Goal: Transaction & Acquisition: Purchase product/service

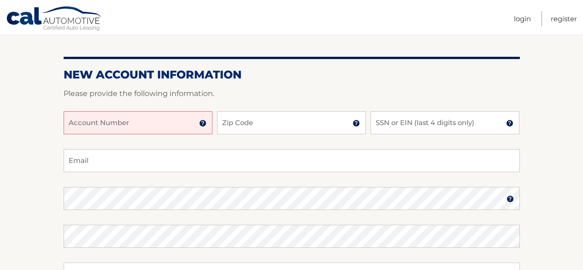
scroll to position [81, 0]
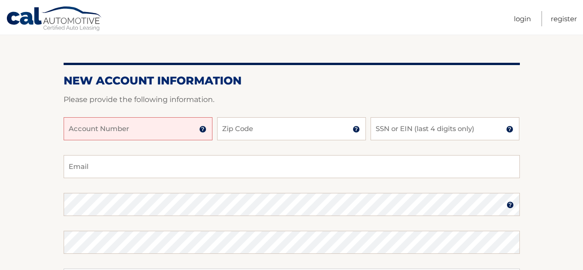
click at [169, 127] on input "Account Number" at bounding box center [138, 128] width 149 height 23
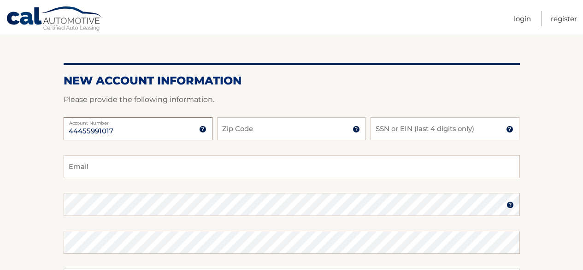
type input "44455991017"
click at [247, 135] on input "Zip Code" at bounding box center [291, 128] width 149 height 23
type input "11786"
drag, startPoint x: 276, startPoint y: 150, endPoint x: 280, endPoint y: 148, distance: 4.7
click at [276, 150] on div "44455991017 Account Number 11 digit account number provided on your coupon book…" at bounding box center [292, 136] width 456 height 38
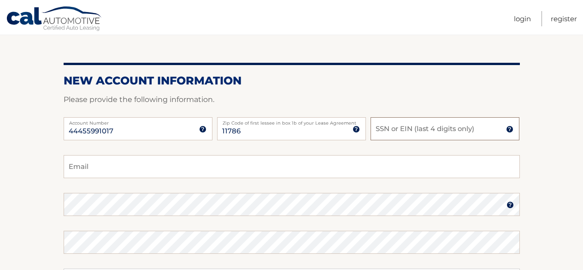
click at [405, 130] on input "SSN or EIN (last 4 digits only)" at bounding box center [445, 128] width 149 height 23
type input "1000"
click at [113, 165] on input "Email" at bounding box center [292, 166] width 456 height 23
type input "coachseandonnelly@gmail.com"
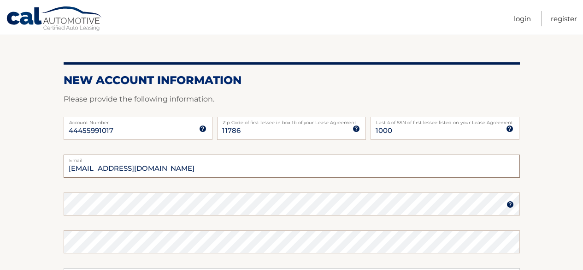
scroll to position [173, 0]
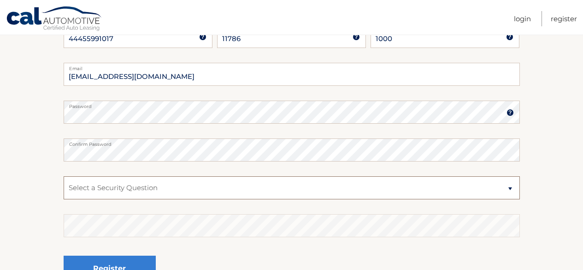
click at [131, 190] on select "Select a Security Question What was the name of your elementary school? What is…" at bounding box center [292, 187] width 456 height 23
select select "2"
click at [64, 176] on select "Select a Security Question What was the name of your elementary school? What is…" at bounding box center [292, 187] width 456 height 23
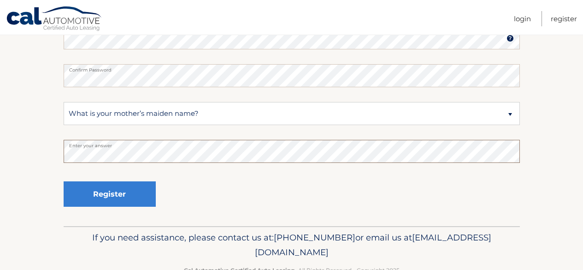
scroll to position [253, 0]
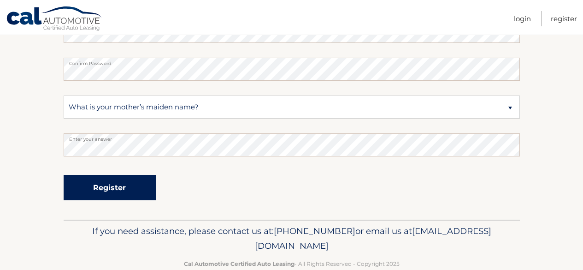
click at [114, 186] on button "Register" at bounding box center [110, 187] width 92 height 25
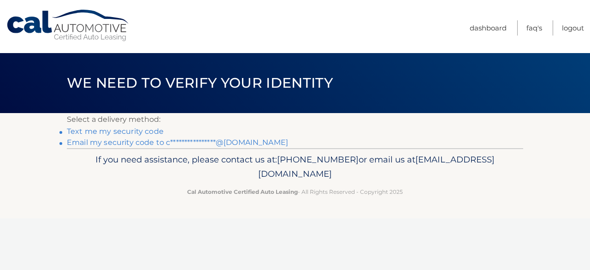
click at [119, 143] on link "**********" at bounding box center [177, 142] width 221 height 9
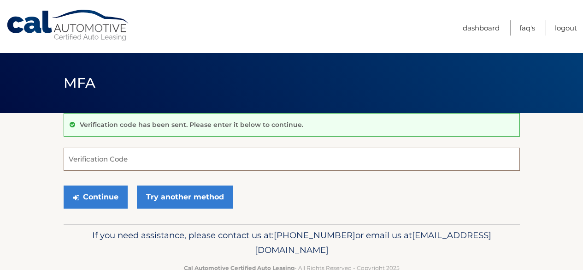
click at [111, 162] on input "Verification Code" at bounding box center [292, 158] width 456 height 23
paste input "937826"
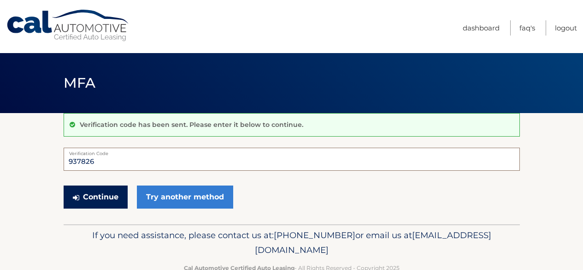
type input "937826"
click at [102, 197] on button "Continue" at bounding box center [96, 196] width 64 height 23
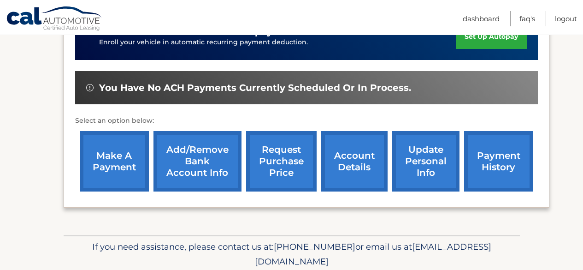
scroll to position [265, 0]
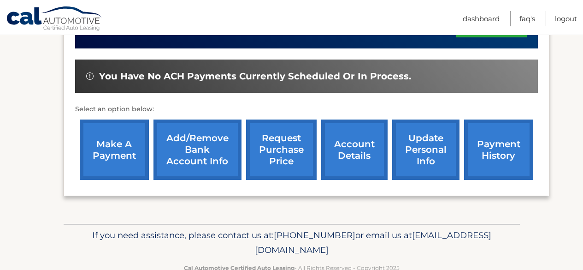
click at [126, 155] on link "make a payment" at bounding box center [114, 149] width 69 height 60
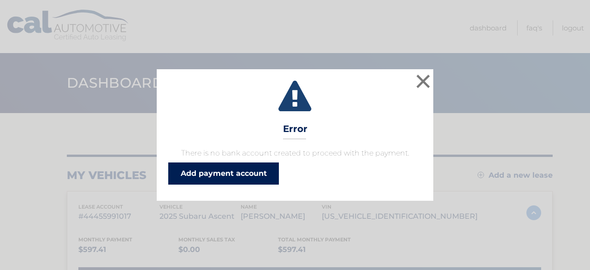
click at [212, 176] on link "Add payment account" at bounding box center [223, 173] width 111 height 22
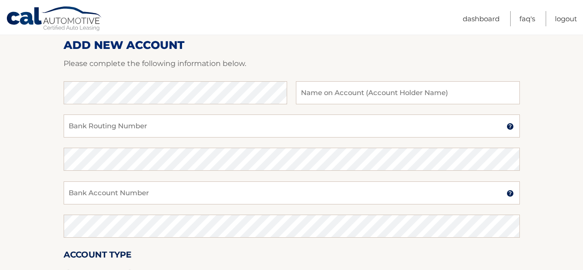
scroll to position [104, 0]
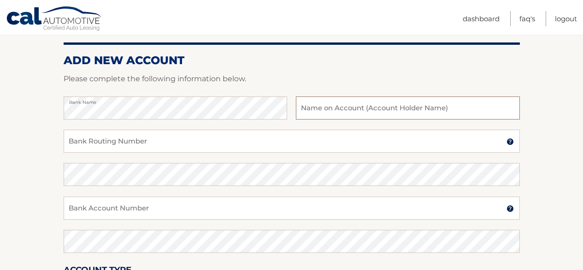
click at [326, 110] on input "text" at bounding box center [408, 107] width 224 height 23
click at [331, 110] on input "[PERSON_NAME]" at bounding box center [408, 107] width 224 height 23
type input "[PERSON_NAME]"
click at [209, 141] on input "Bank Routing Number" at bounding box center [292, 141] width 456 height 23
paste input "221475786"
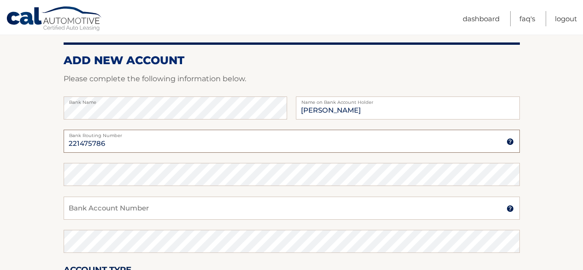
type input "221475786"
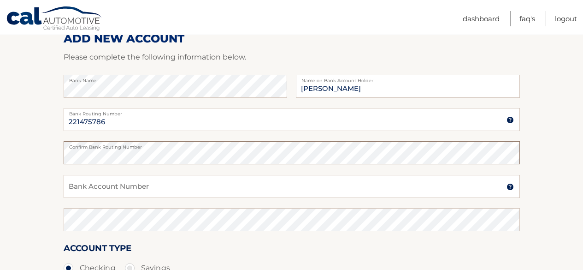
scroll to position [161, 0]
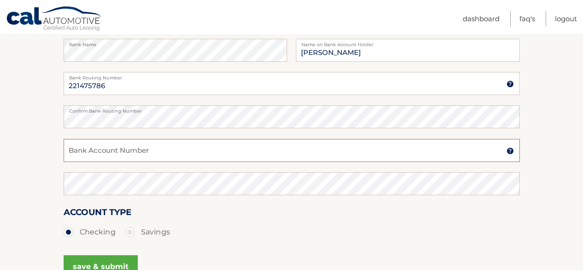
click at [135, 151] on input "Bank Account Number" at bounding box center [292, 150] width 456 height 23
type input "582926"
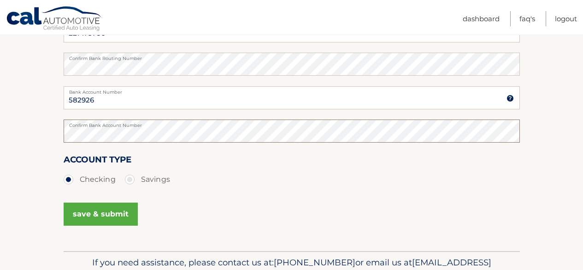
scroll to position [253, 0]
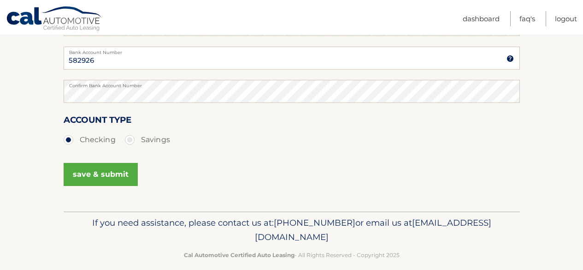
click at [100, 175] on button "save & submit" at bounding box center [101, 174] width 74 height 23
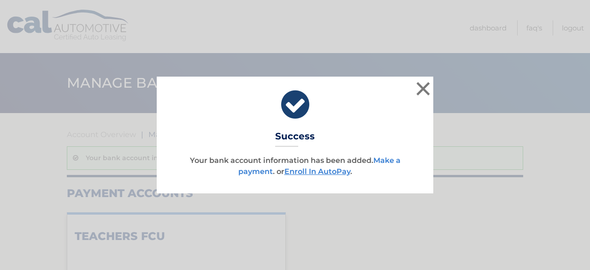
click at [389, 161] on link "Make a payment" at bounding box center [319, 166] width 162 height 20
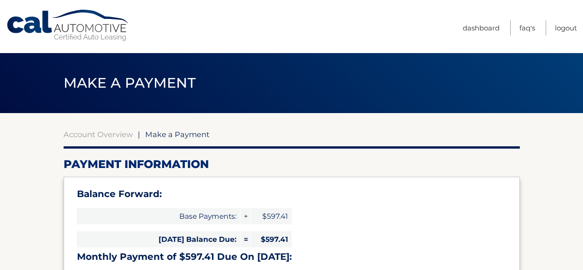
select select "MTk5ZWFkNzYtMjI5Ni00OTgwLTkzMjctY2I5MzIzNGNjMjBi"
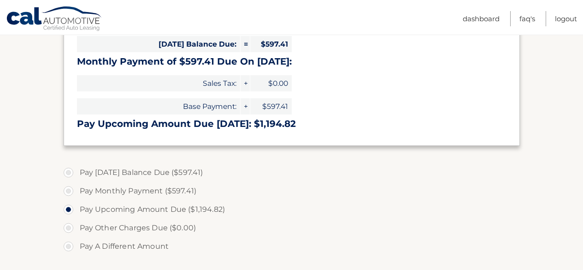
scroll to position [207, 0]
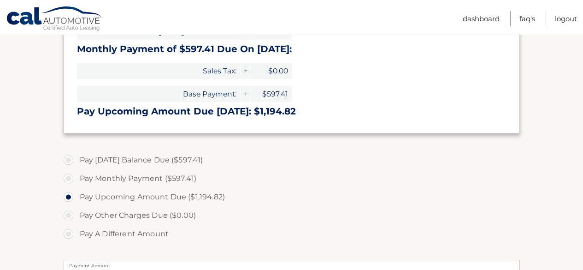
click at [67, 159] on label "Pay [DATE] Balance Due ($597.41)" at bounding box center [292, 160] width 456 height 18
click at [67, 159] on input "Pay [DATE] Balance Due ($597.41)" at bounding box center [71, 158] width 9 height 15
radio input "true"
type input "597.41"
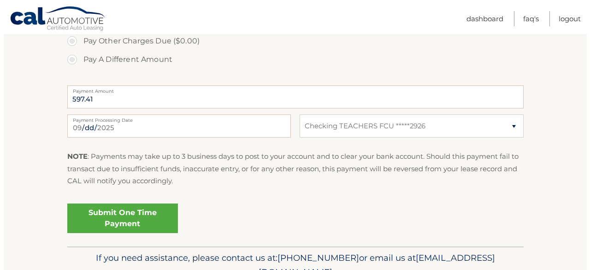
scroll to position [428, 0]
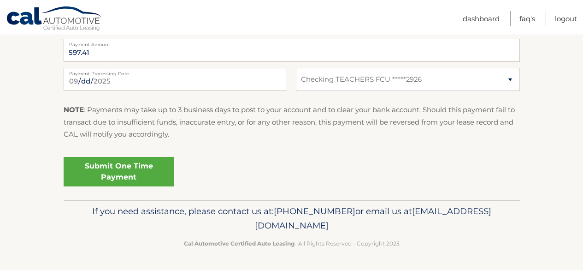
click at [124, 171] on link "Submit One Time Payment" at bounding box center [119, 171] width 111 height 29
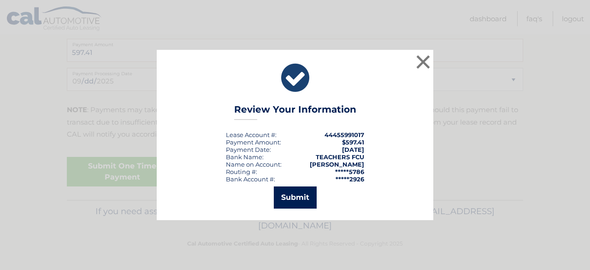
click at [301, 197] on button "Submit" at bounding box center [295, 197] width 43 height 22
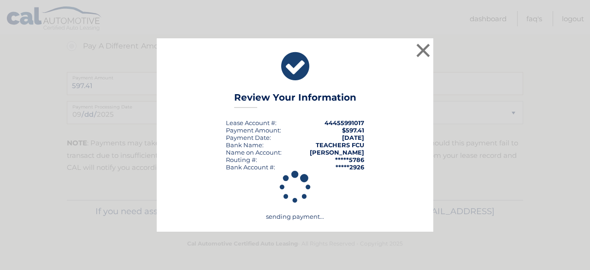
scroll to position [395, 0]
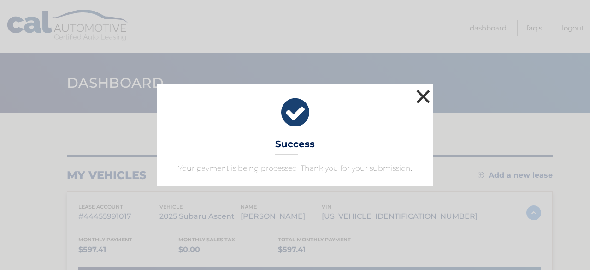
click at [422, 99] on button "×" at bounding box center [423, 96] width 18 height 18
